Goal: Browse casually: Explore the website without a specific task or goal

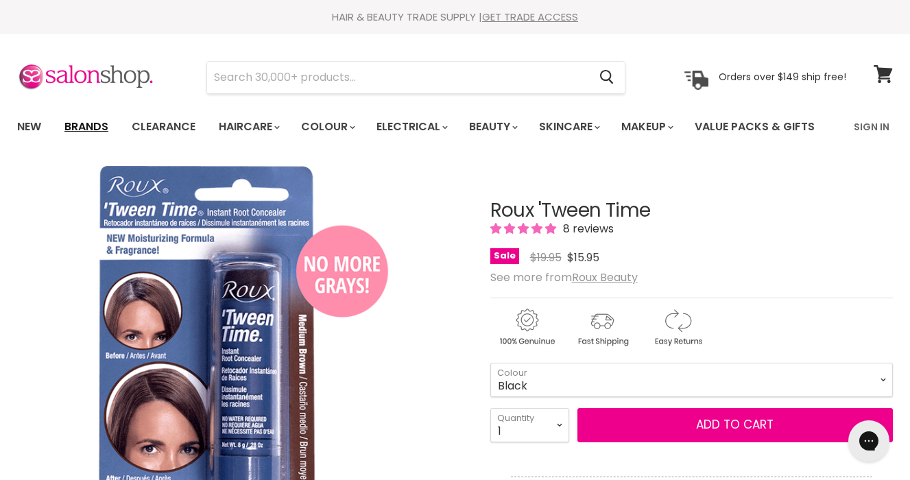
click at [91, 127] on link "Brands" at bounding box center [86, 126] width 64 height 29
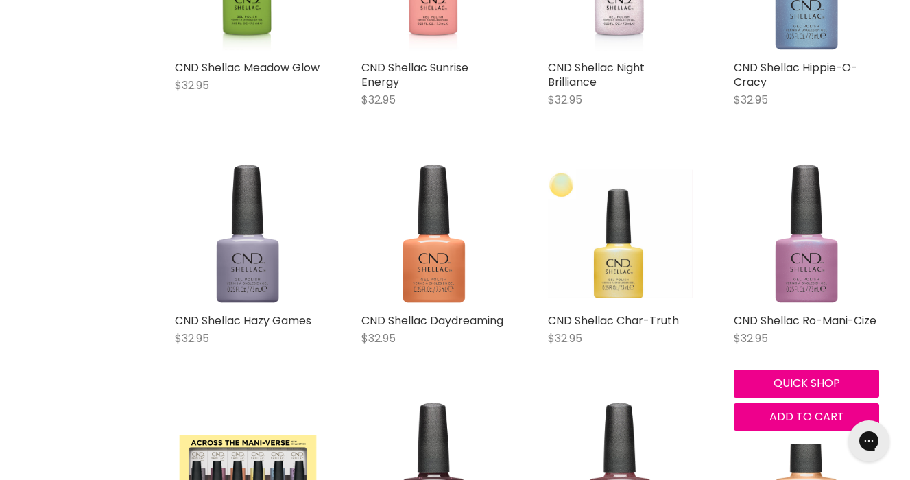
scroll to position [2171, 0]
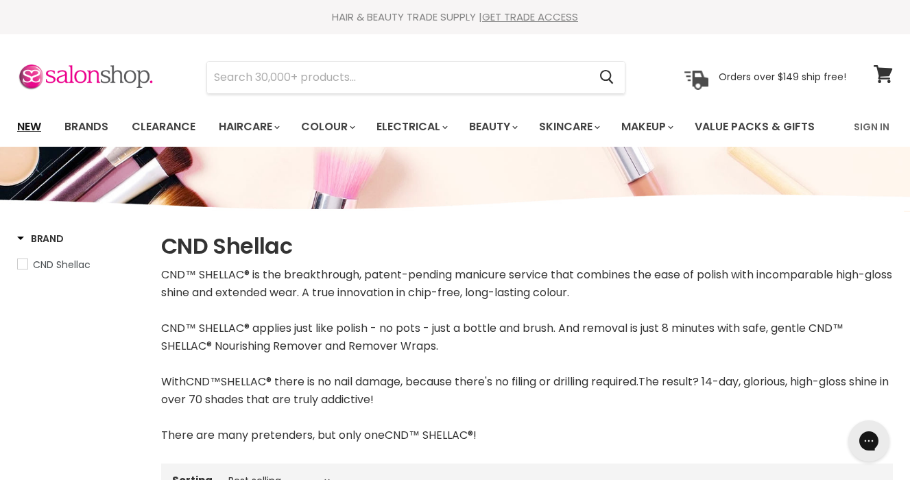
click at [25, 121] on link "New" at bounding box center [29, 126] width 45 height 29
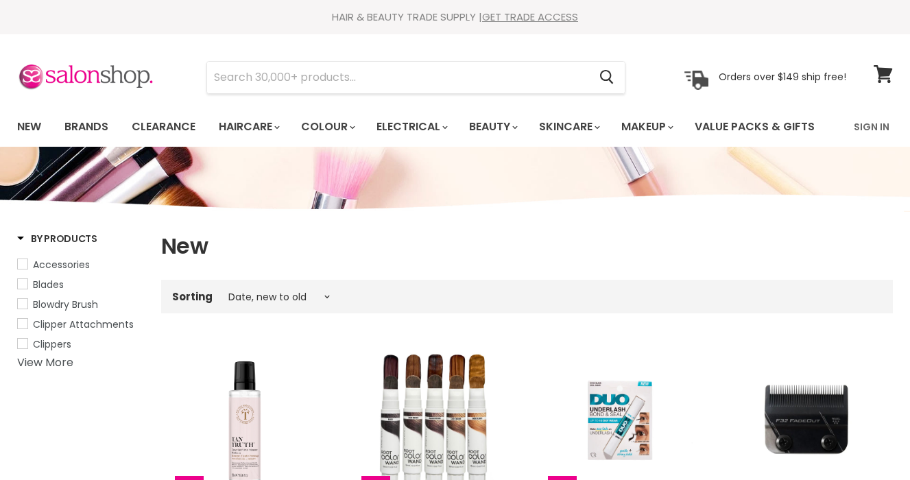
select select "created-descending"
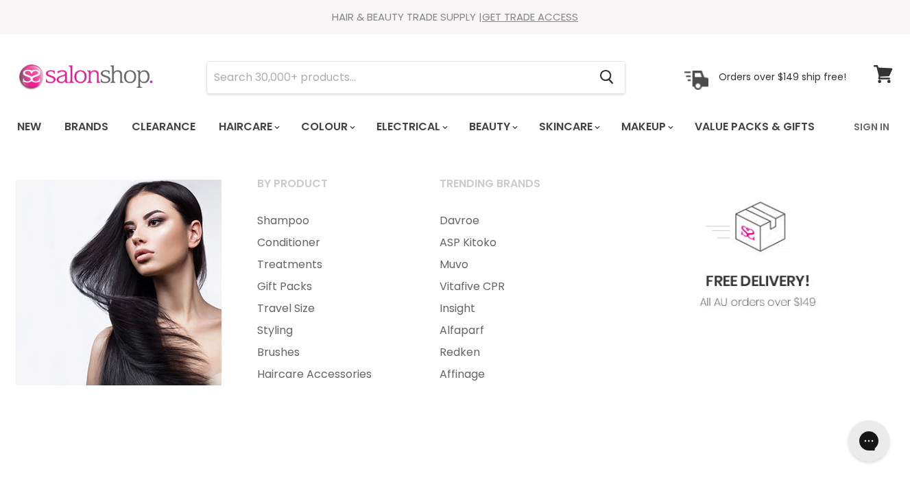
click at [132, 74] on img at bounding box center [85, 77] width 137 height 29
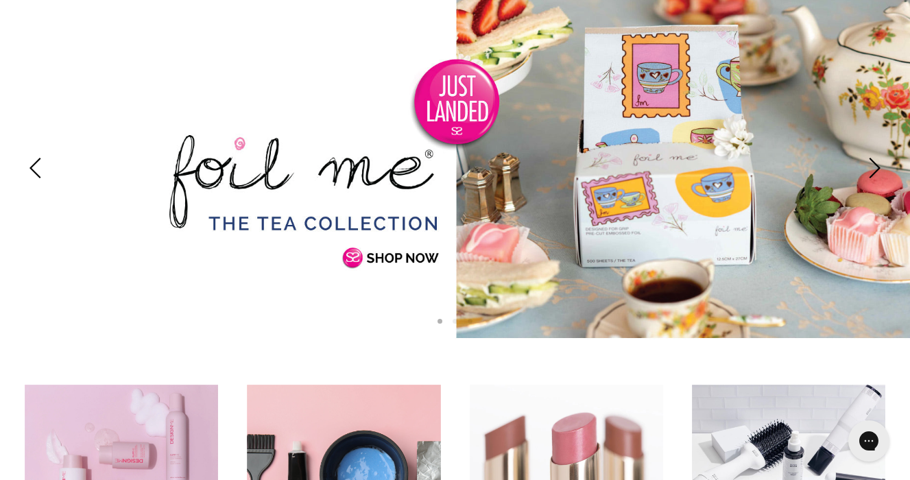
scroll to position [185, 0]
